Goal: Entertainment & Leisure: Consume media (video, audio)

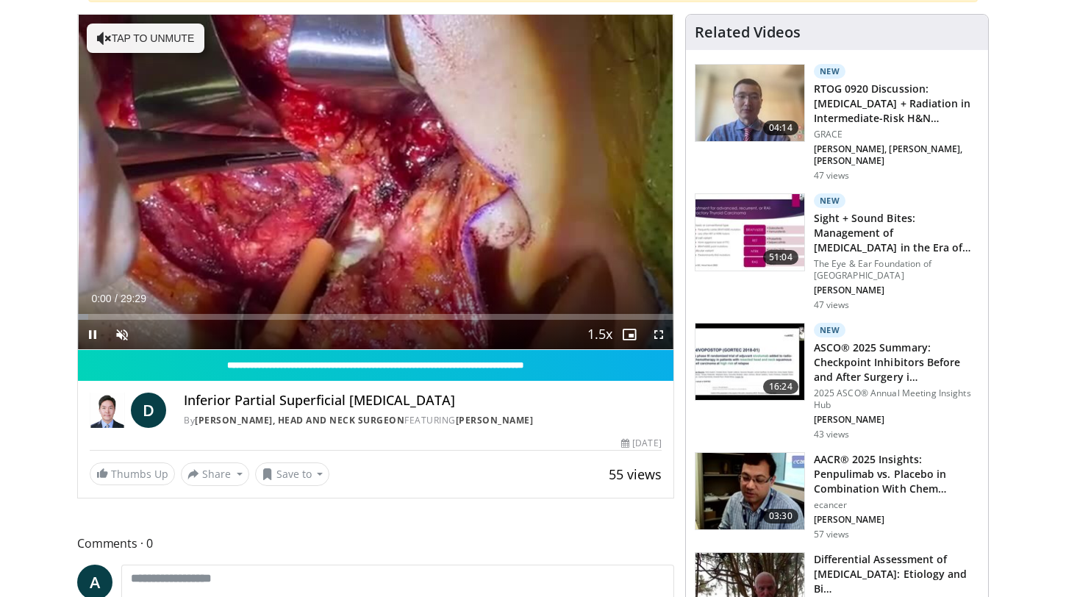
scroll to position [247, 0]
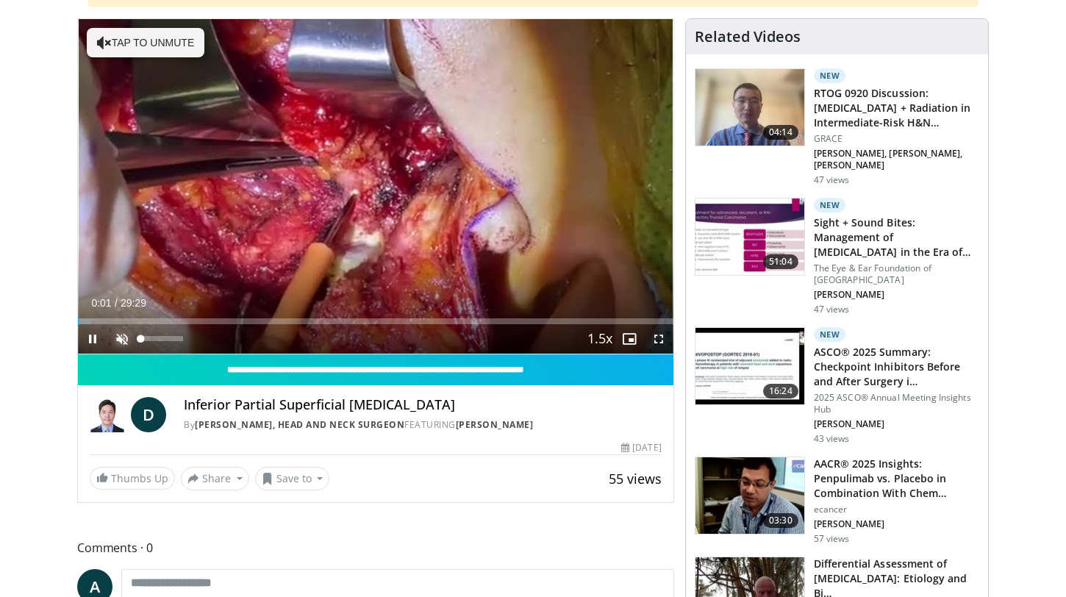
click at [120, 332] on span "Video Player" at bounding box center [121, 338] width 29 height 29
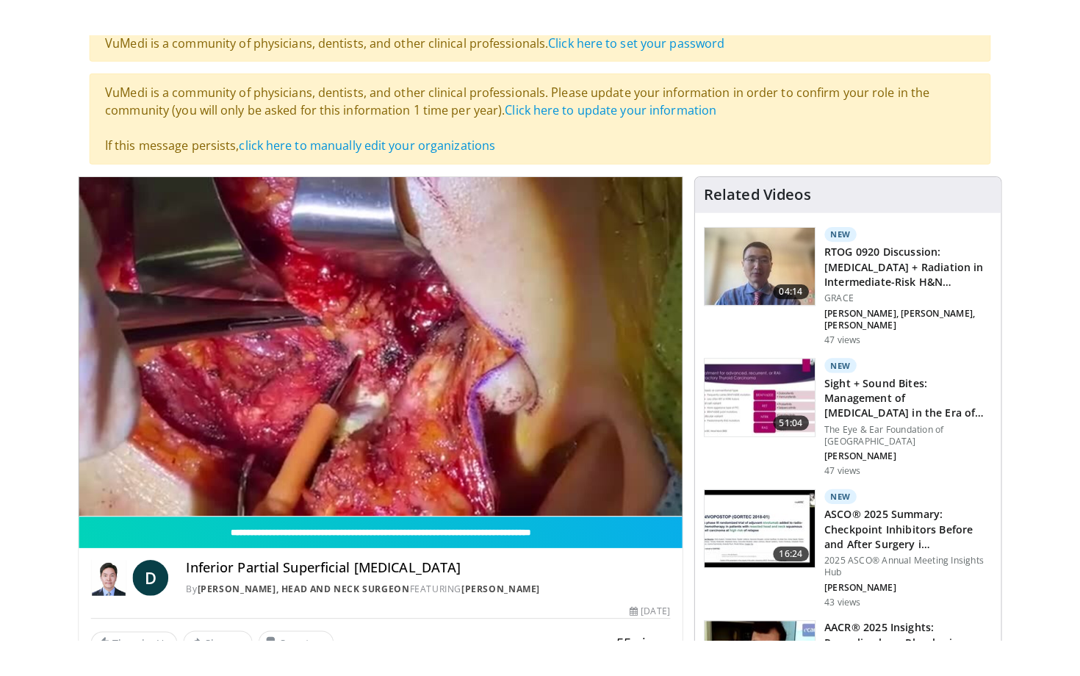
scroll to position [129, 0]
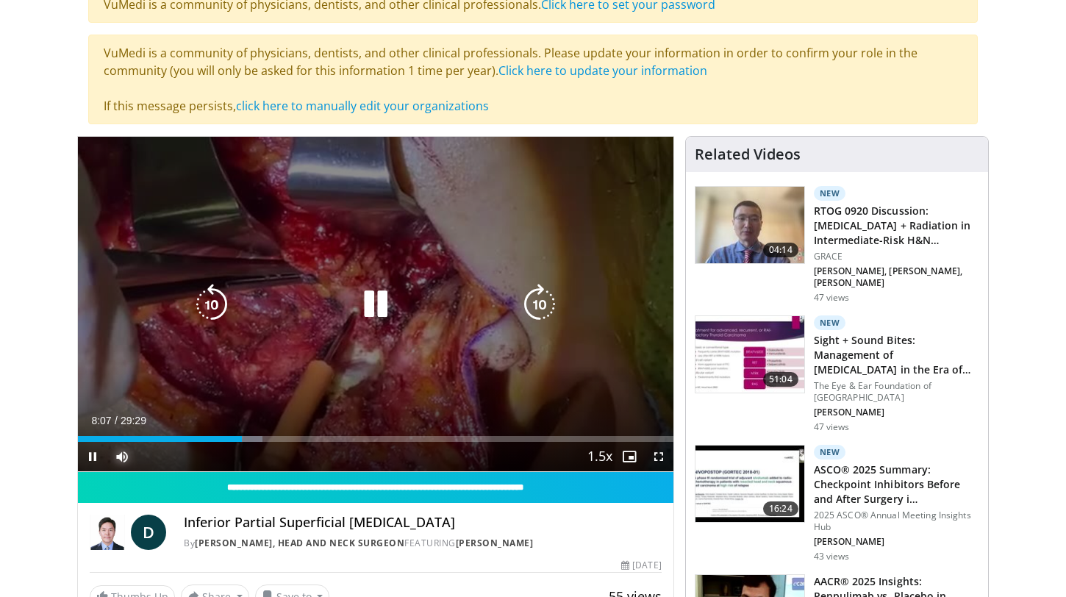
click at [107, 442] on button "Mute" at bounding box center [121, 456] width 29 height 29
click at [378, 309] on icon "Video Player" at bounding box center [375, 304] width 41 height 41
click at [382, 292] on icon "Video Player" at bounding box center [375, 304] width 41 height 41
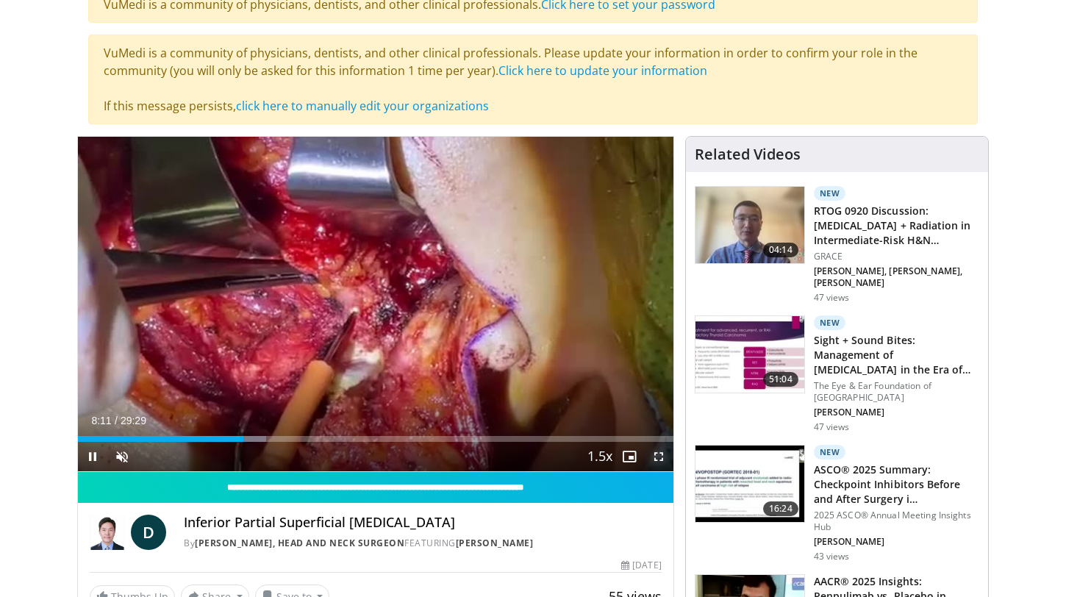
click at [661, 456] on span "Video Player" at bounding box center [658, 456] width 29 height 29
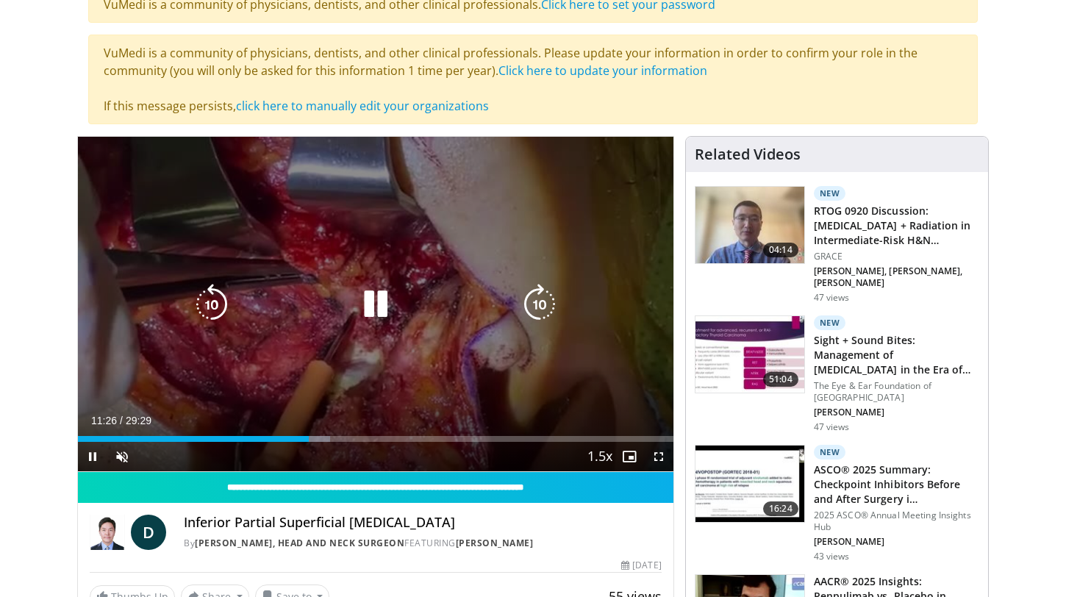
click at [374, 298] on icon "Video Player" at bounding box center [375, 304] width 41 height 41
click at [360, 298] on icon "Video Player" at bounding box center [375, 304] width 41 height 41
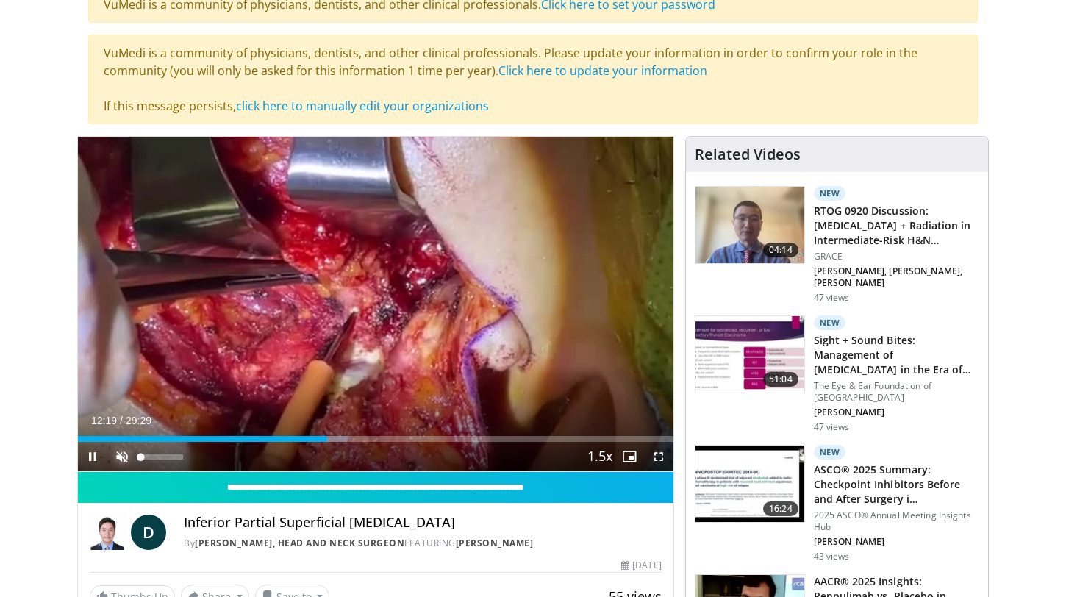
click at [126, 458] on span "Video Player" at bounding box center [121, 456] width 29 height 29
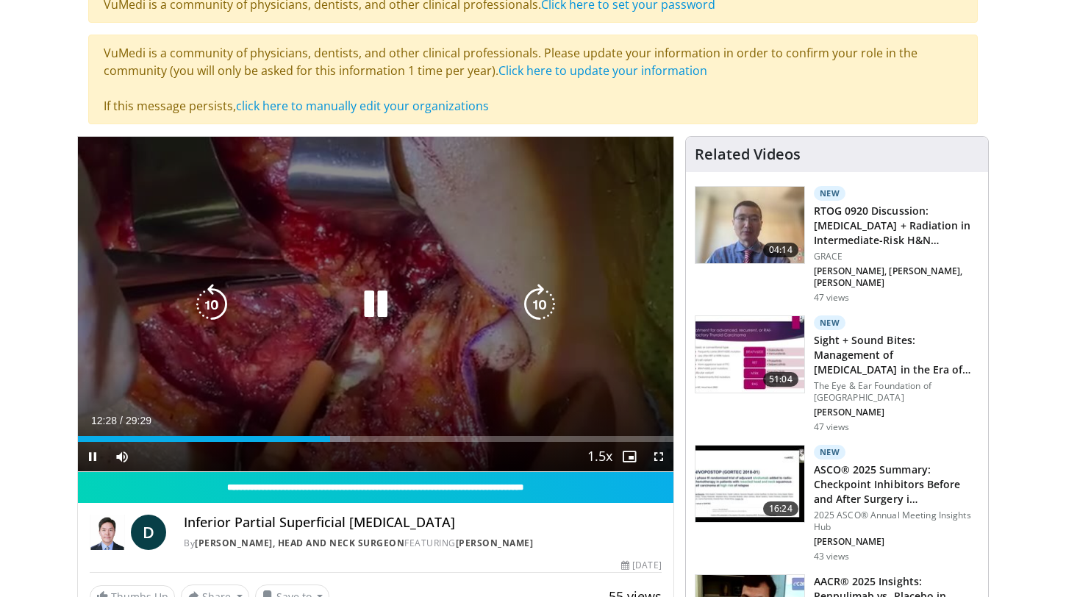
click at [376, 295] on icon "Video Player" at bounding box center [375, 304] width 41 height 41
click at [373, 297] on icon "Video Player" at bounding box center [375, 304] width 41 height 41
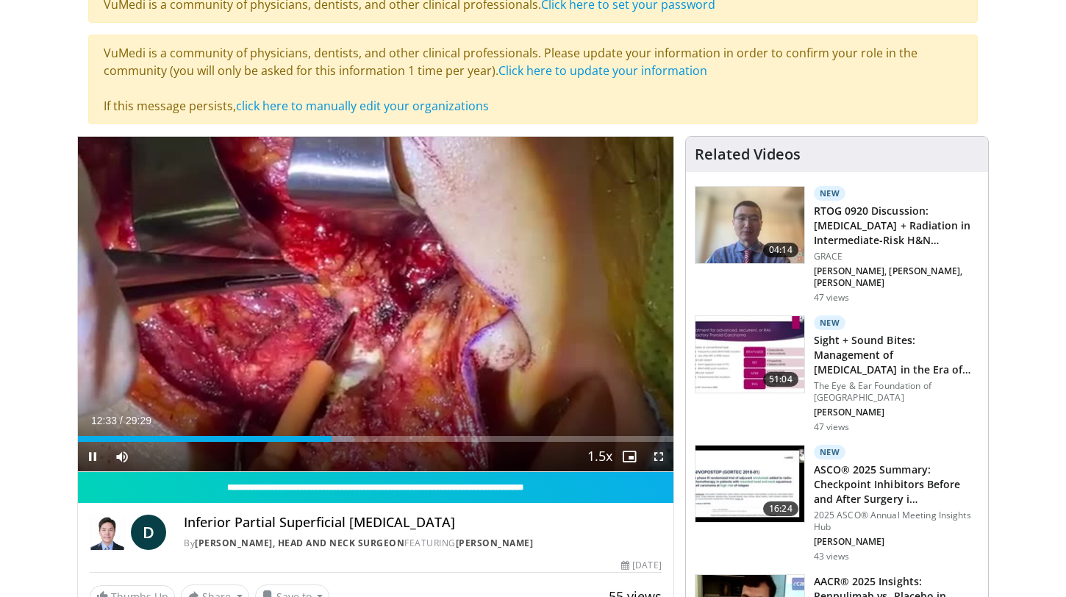
click at [657, 453] on span "Video Player" at bounding box center [658, 456] width 29 height 29
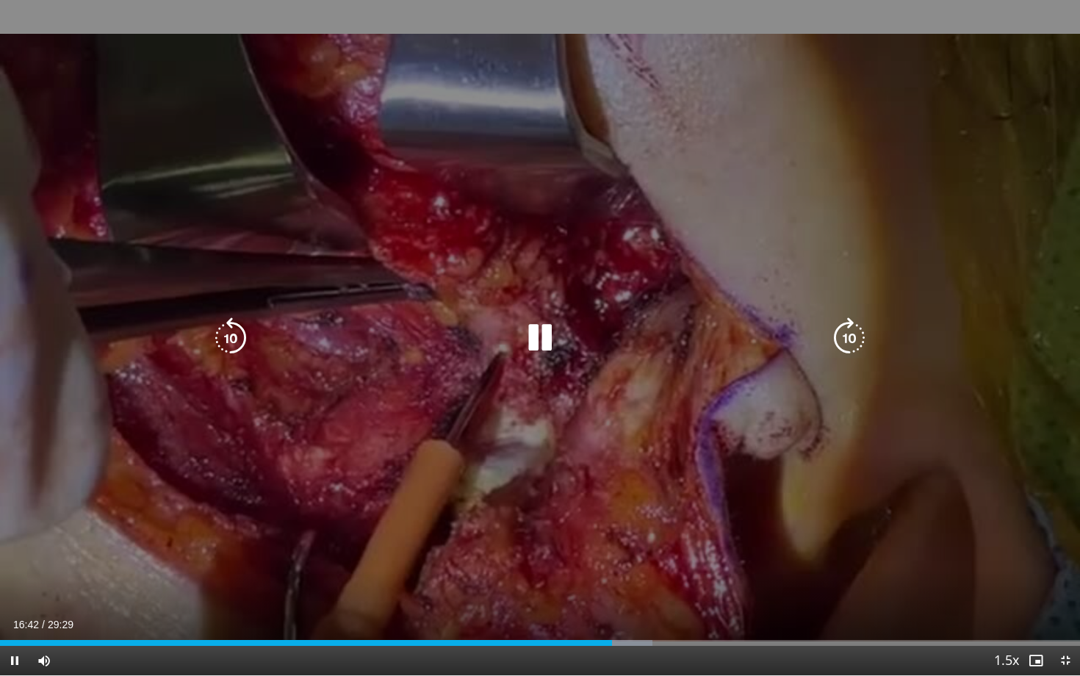
click at [548, 343] on icon "Video Player" at bounding box center [540, 337] width 41 height 41
click at [536, 332] on icon "Video Player" at bounding box center [540, 337] width 41 height 41
